Goal: Task Accomplishment & Management: Use online tool/utility

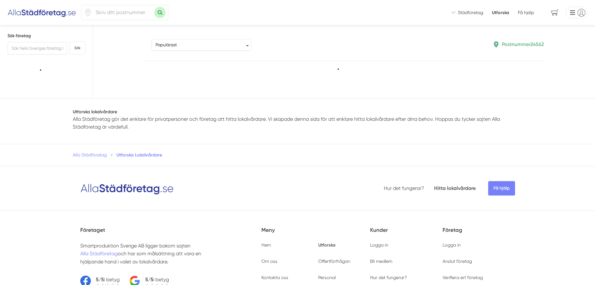
type input "24562"
type input "75000"
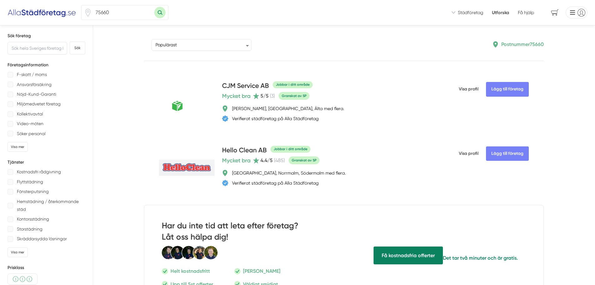
click at [28, 181] on p "Flyttstädning" at bounding box center [30, 182] width 26 height 8
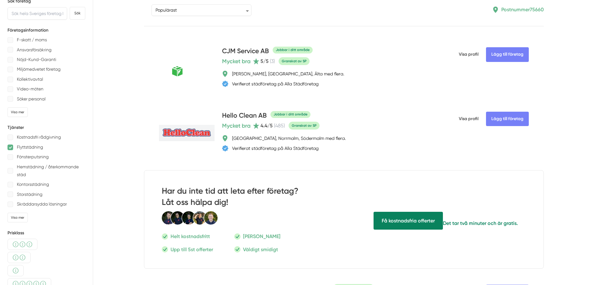
scroll to position [31, 0]
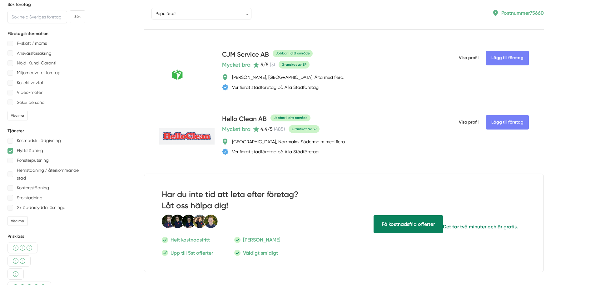
click at [27, 79] on p "Kollektivavtal" at bounding box center [30, 83] width 26 height 8
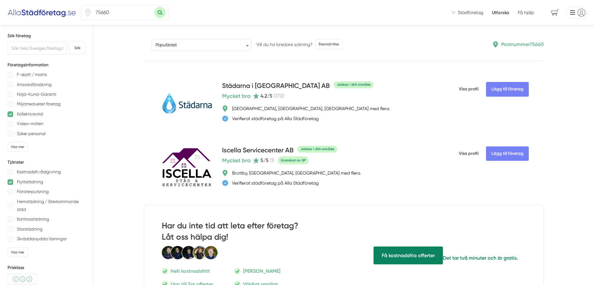
drag, startPoint x: 111, startPoint y: 11, endPoint x: 83, endPoint y: 12, distance: 28.1
click at [85, 12] on div "75660" at bounding box center [124, 12] width 87 height 15
type input "24532"
click at [160, 11] on button "Sök med postnummer" at bounding box center [159, 12] width 11 height 11
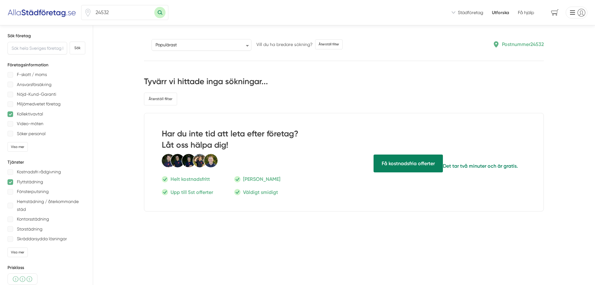
click at [105, 12] on input "24532" at bounding box center [123, 12] width 63 height 14
click at [107, 11] on input "24532" at bounding box center [123, 12] width 63 height 14
type input "24562"
click at [12, 180] on div at bounding box center [11, 182] width 6 height 6
click at [12, 200] on div "Hemstädning / återkommande städ" at bounding box center [47, 206] width 78 height 16
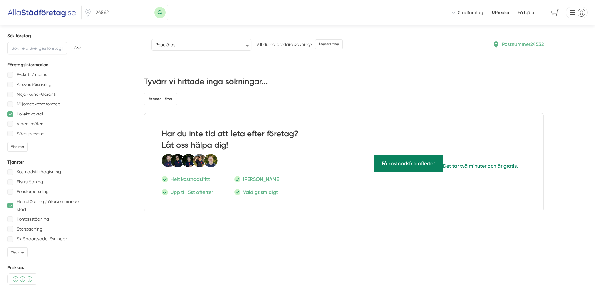
click at [10, 197] on ul "Kostnadsfri rådgivning Flyttstädning Fönsterputsning Hemstädning / återkommande…" at bounding box center [47, 205] width 78 height 75
click at [11, 198] on div "Hemstädning / återkommande städ" at bounding box center [47, 206] width 78 height 16
click at [12, 197] on ul "Kostnadsfri rådgivning Flyttstädning Fönsterputsning Hemstädning / återkommande…" at bounding box center [47, 205] width 78 height 75
click at [40, 199] on p "Hemstädning / återkommande städ" at bounding box center [51, 206] width 68 height 16
click at [160, 12] on button "Sök med postnummer" at bounding box center [159, 12] width 11 height 11
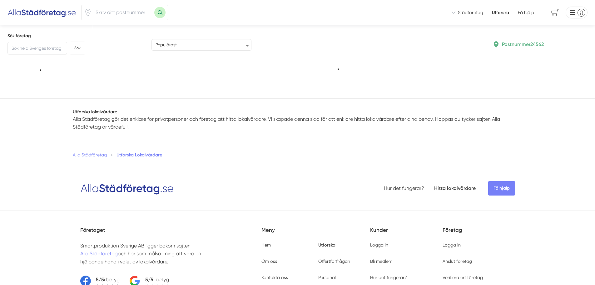
type input "24562"
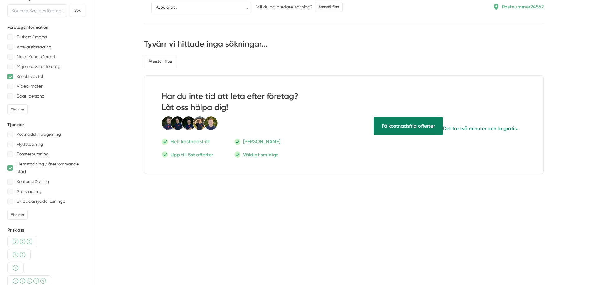
scroll to position [63, 0]
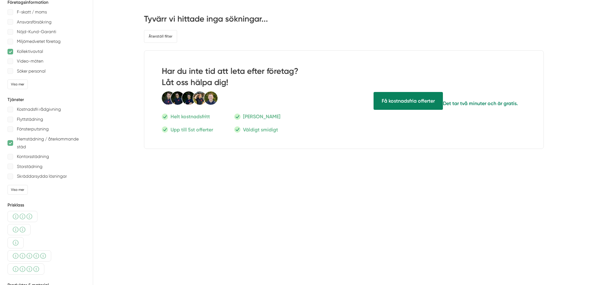
click at [10, 143] on div at bounding box center [11, 143] width 6 height 6
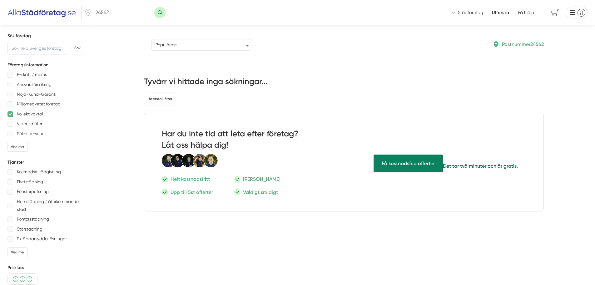
click at [163, 10] on button "Sök med postnummer" at bounding box center [159, 12] width 11 height 11
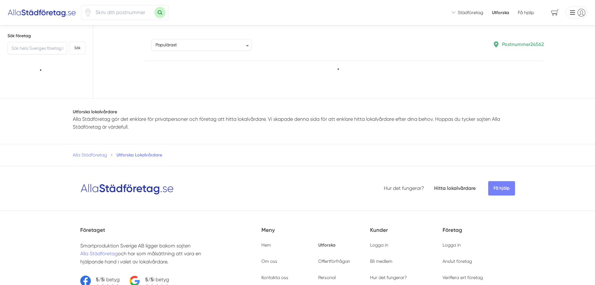
type input "24562"
